Goal: Task Accomplishment & Management: Use online tool/utility

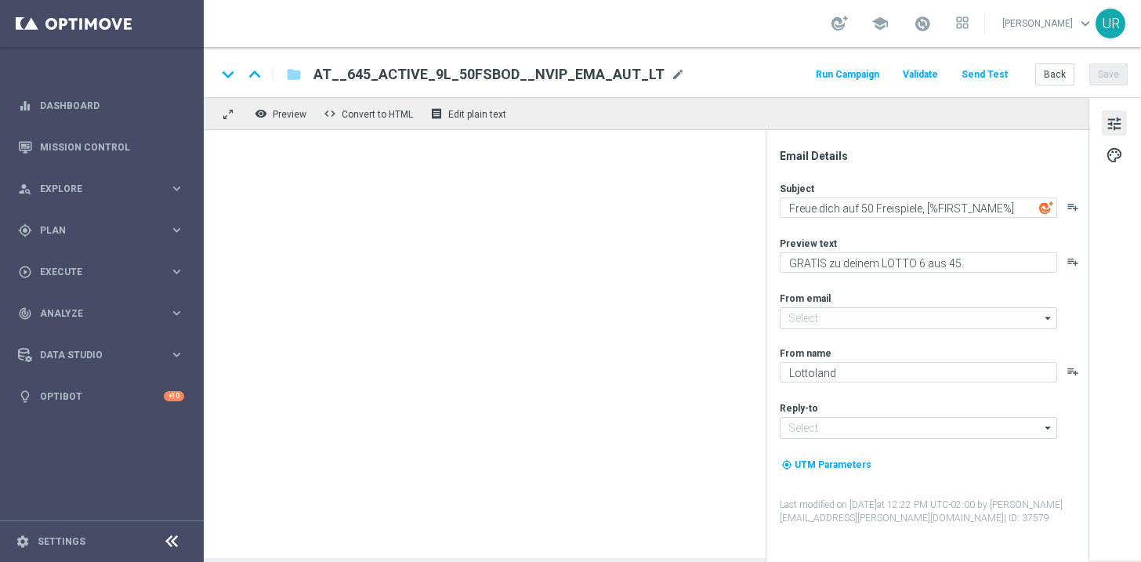
type input "[EMAIL_ADDRESS][DOMAIN_NAME]"
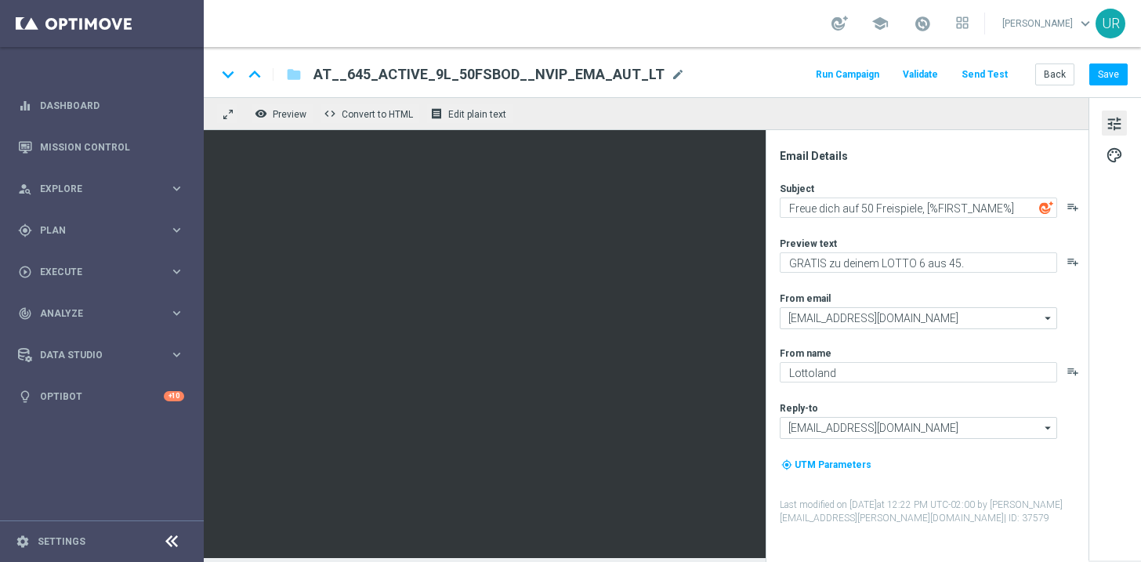
click at [1003, 78] on button "Send Test" at bounding box center [985, 74] width 51 height 21
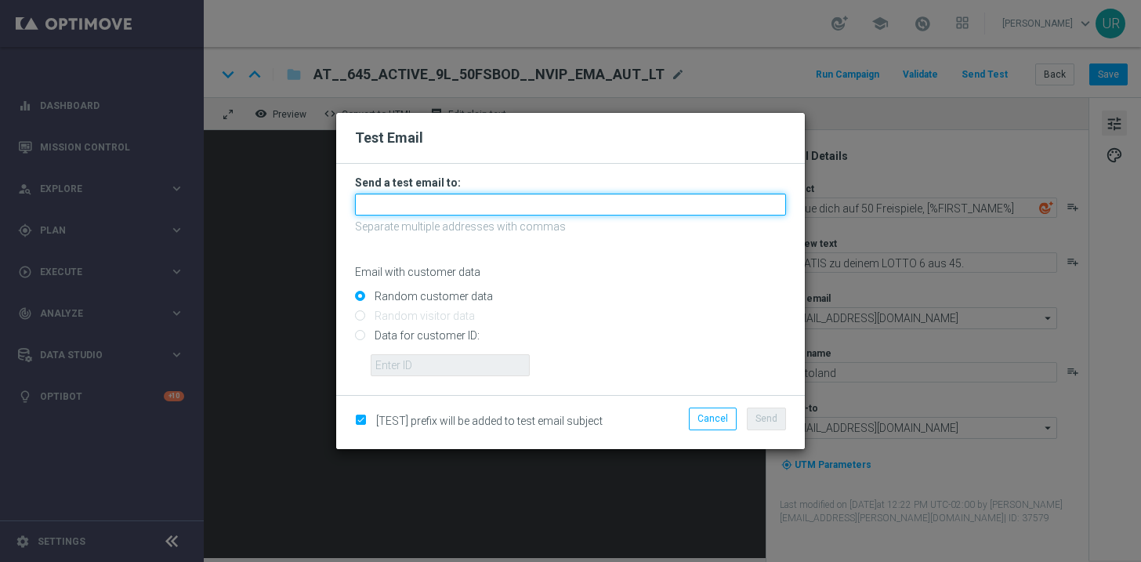
click at [618, 201] on input "text" at bounding box center [570, 205] width 431 height 22
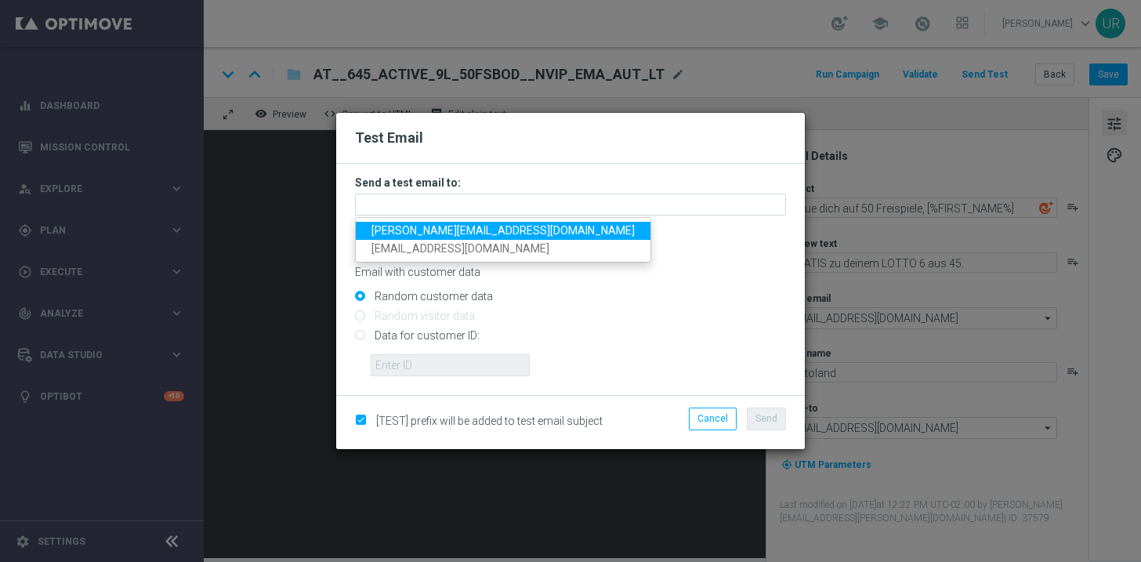
click at [418, 230] on span "[PERSON_NAME][EMAIL_ADDRESS][DOMAIN_NAME]" at bounding box center [503, 230] width 263 height 13
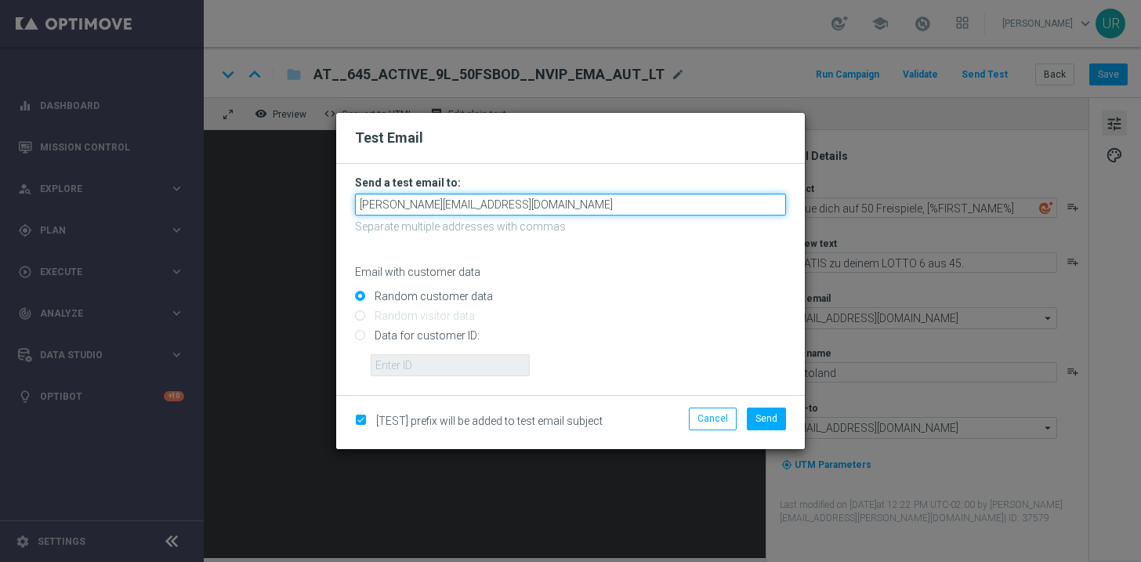
click at [499, 208] on input "[PERSON_NAME][EMAIL_ADDRESS][DOMAIN_NAME]" at bounding box center [570, 205] width 431 height 22
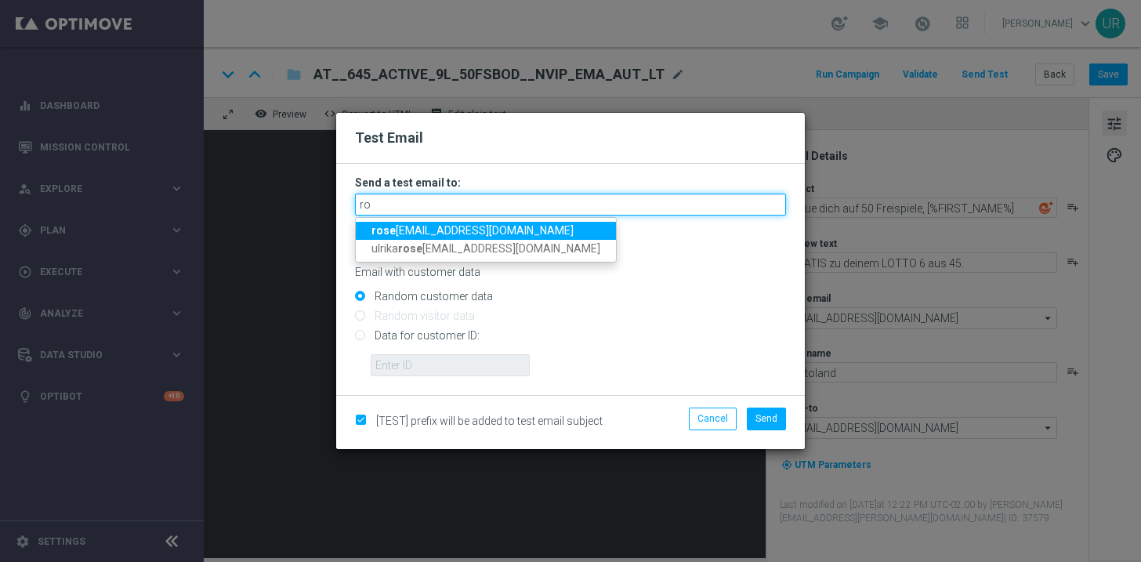
type input "r"
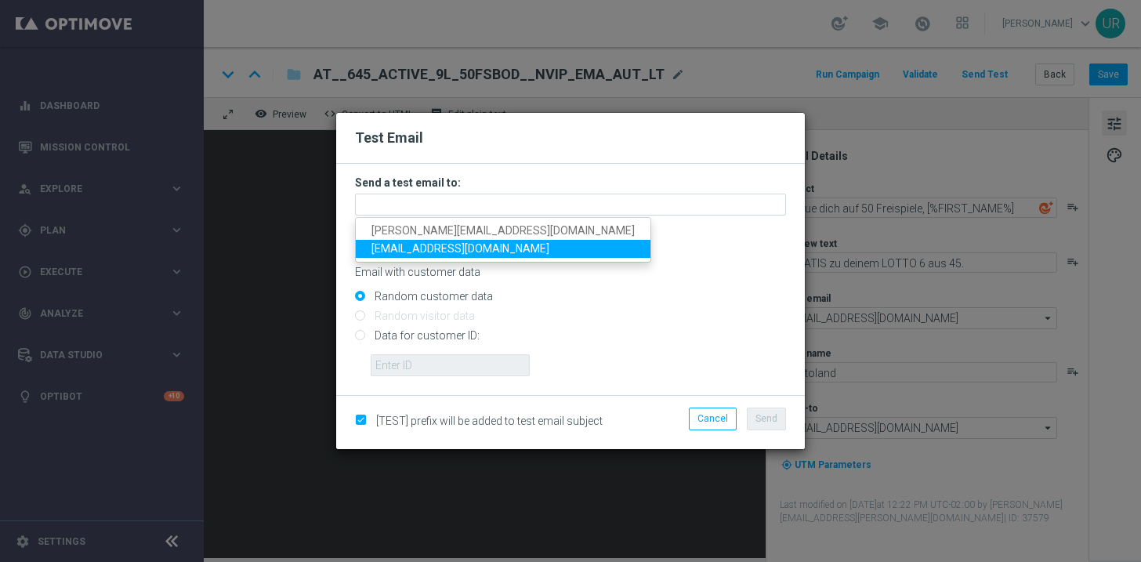
click at [417, 250] on span "[EMAIL_ADDRESS][DOMAIN_NAME]" at bounding box center [461, 248] width 178 height 13
type input "[EMAIL_ADDRESS][DOMAIN_NAME]"
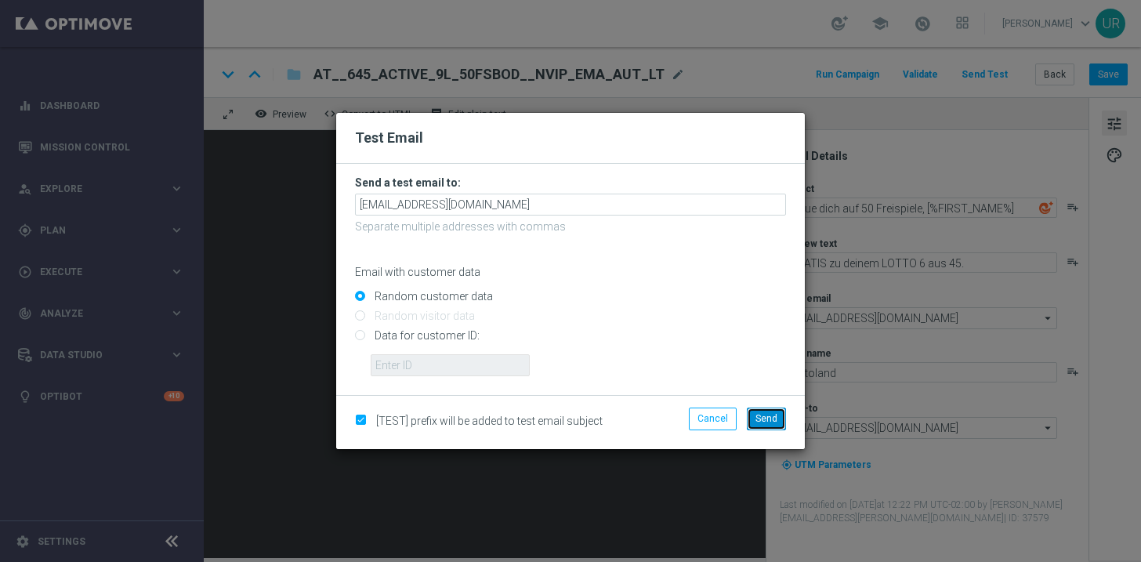
click at [767, 419] on span "Send" at bounding box center [767, 418] width 22 height 11
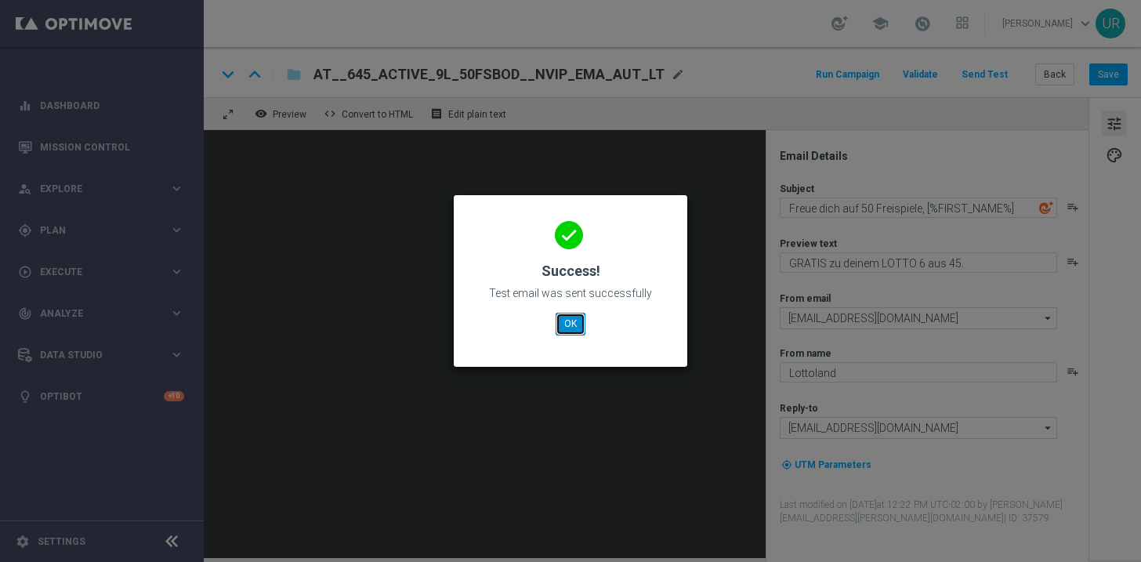
click at [574, 329] on button "OK" at bounding box center [571, 324] width 30 height 22
